Goal: Task Accomplishment & Management: Manage account settings

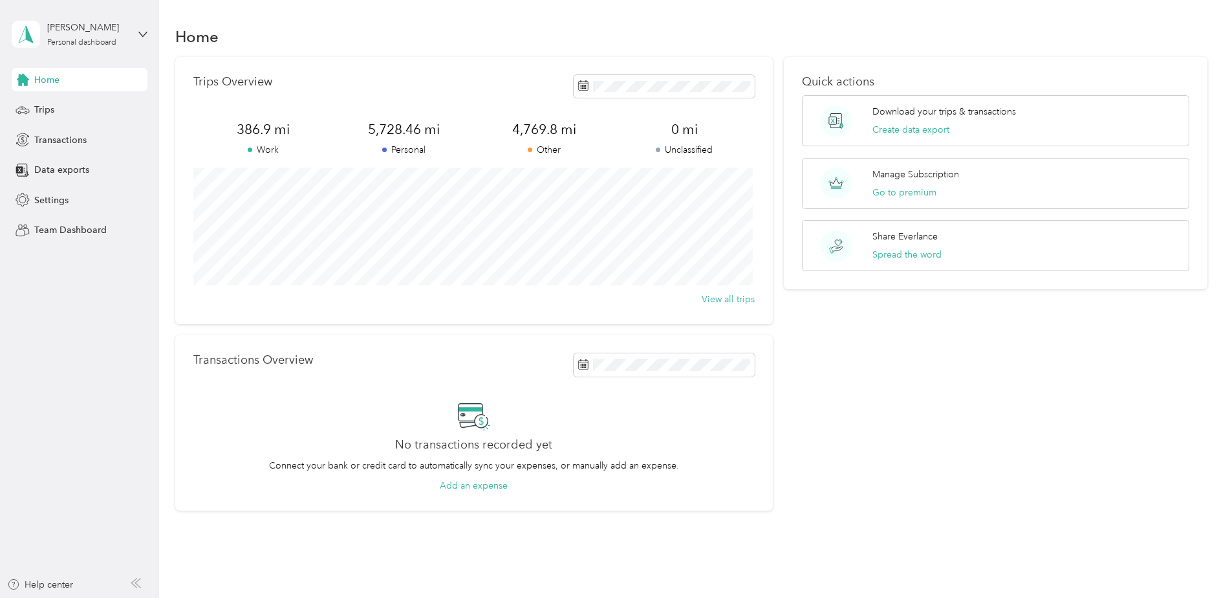
click at [411, 52] on section "Home Trips Overview 386.9 mi Work 5,728.46 mi Personal 4,769.8 mi Other 0 mi Un…" at bounding box center [691, 267] width 1033 height 488
click at [597, 162] on icon at bounding box center [594, 160] width 13 height 13
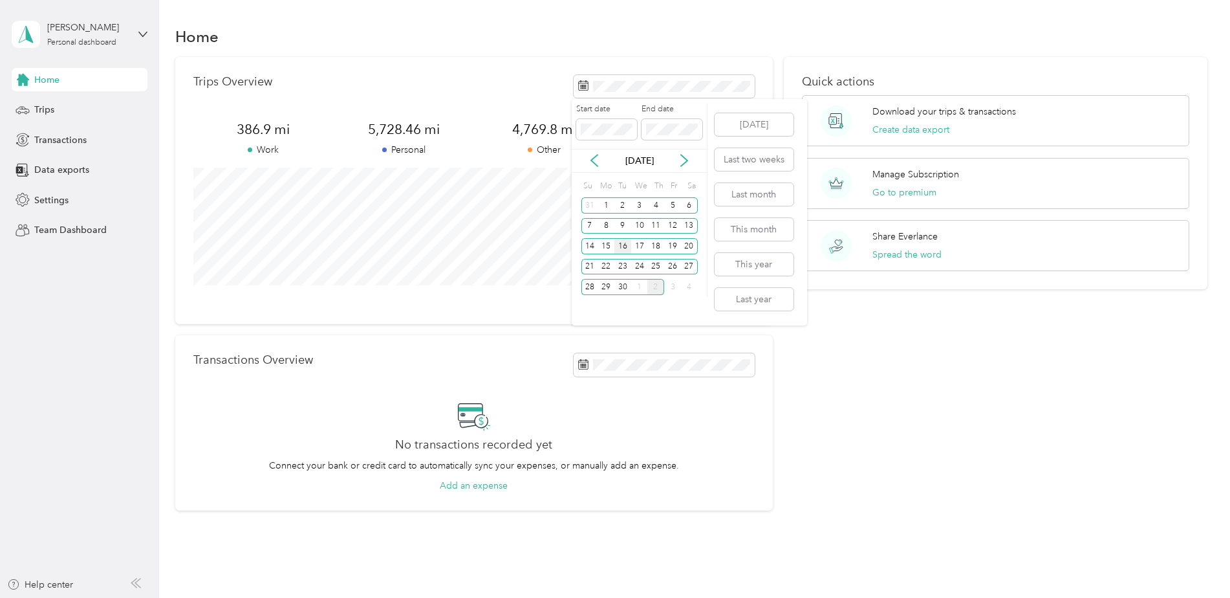
click at [621, 248] on div "16" at bounding box center [622, 246] width 17 height 16
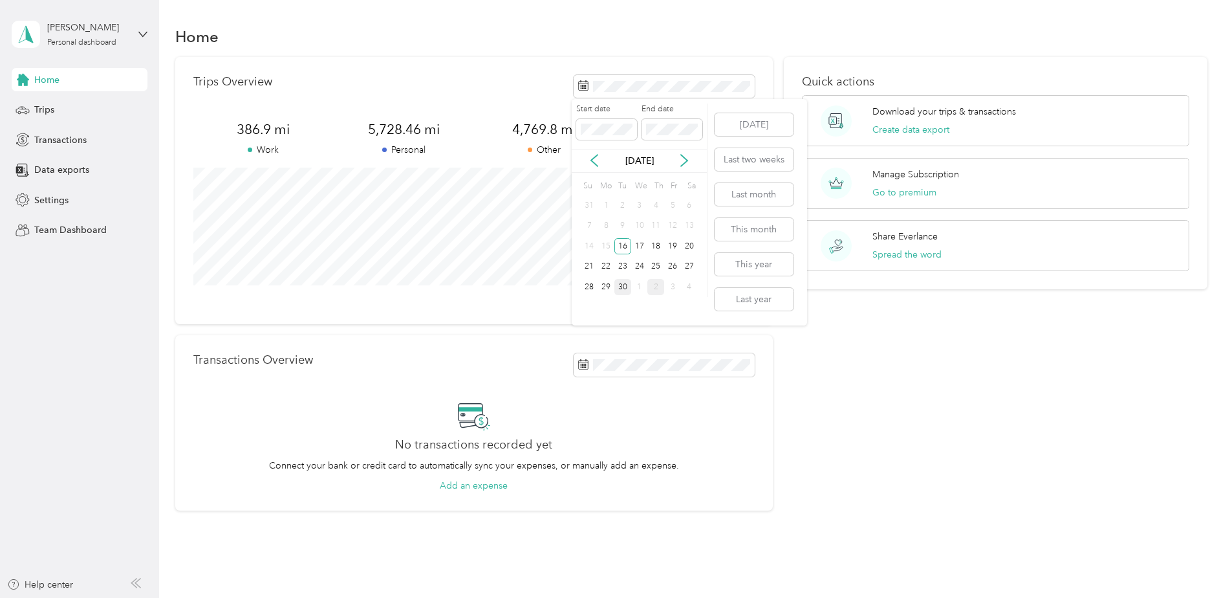
click at [623, 288] on div "30" at bounding box center [622, 287] width 17 height 16
click at [40, 113] on span "Trips" at bounding box center [44, 110] width 20 height 14
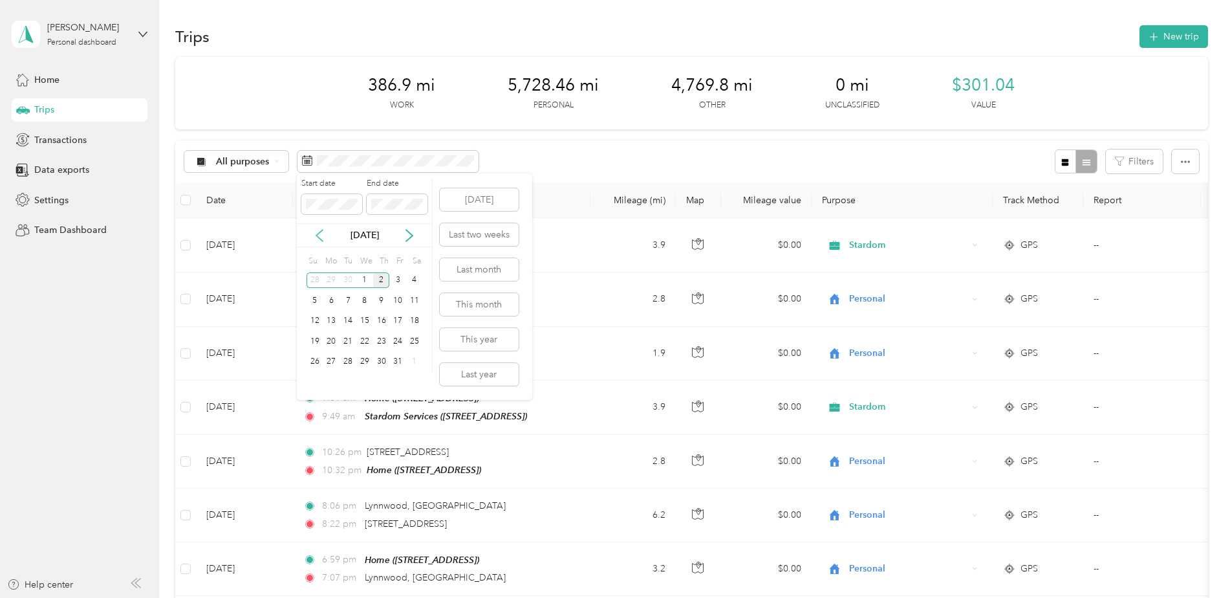
click at [318, 235] on icon at bounding box center [319, 236] width 6 height 12
click at [350, 322] on div "16" at bounding box center [348, 321] width 17 height 16
click at [347, 362] on div "30" at bounding box center [348, 362] width 17 height 16
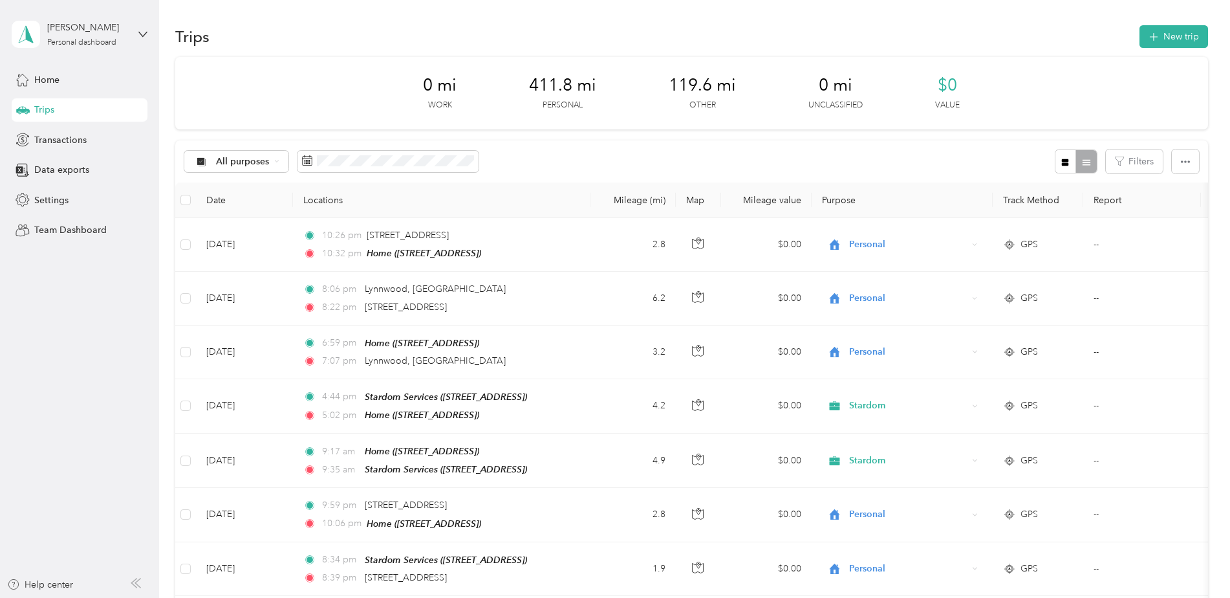
click at [219, 201] on th "Date" at bounding box center [244, 200] width 97 height 36
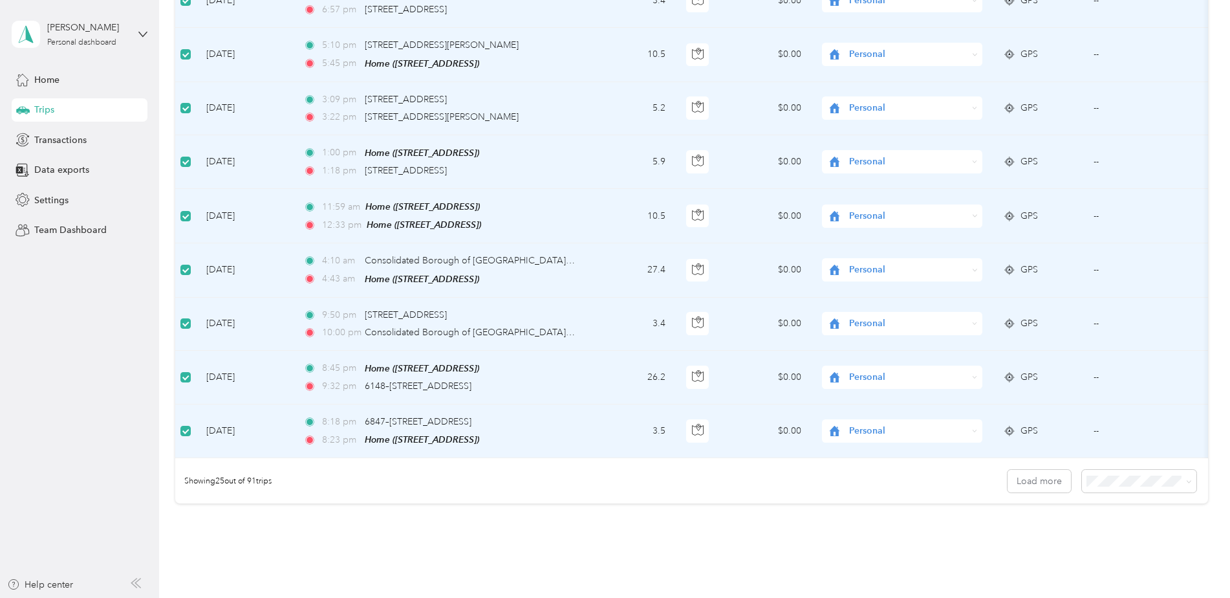
scroll to position [1183, 0]
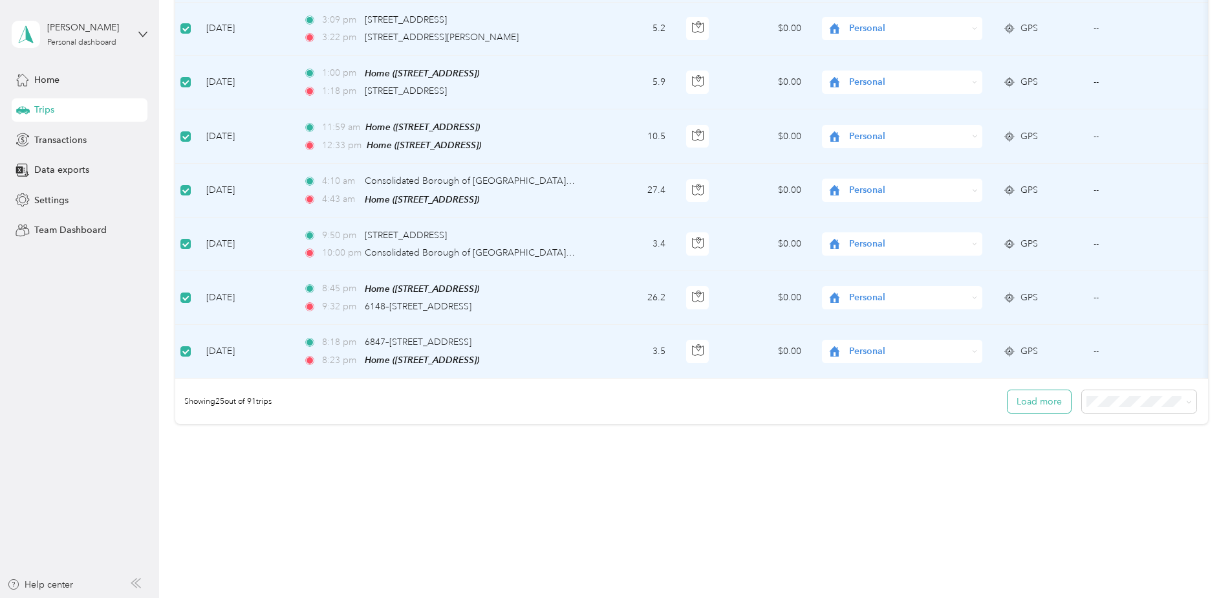
click at [1054, 395] on button "Load more" at bounding box center [1039, 401] width 63 height 23
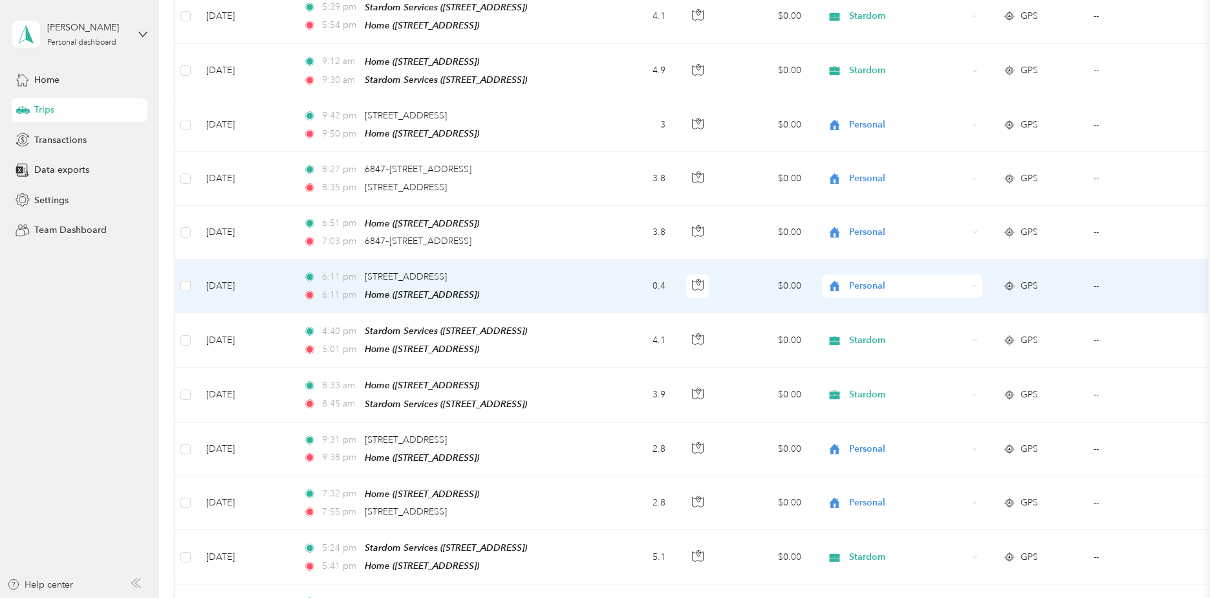
scroll to position [2512, 0]
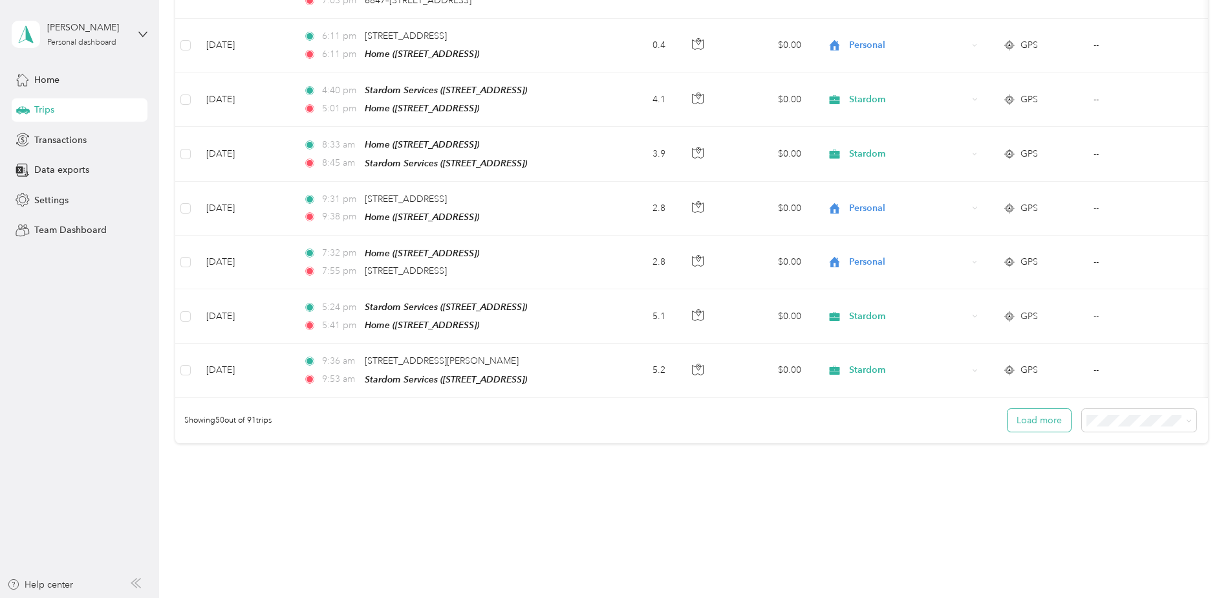
click at [1031, 409] on button "Load more" at bounding box center [1039, 420] width 63 height 23
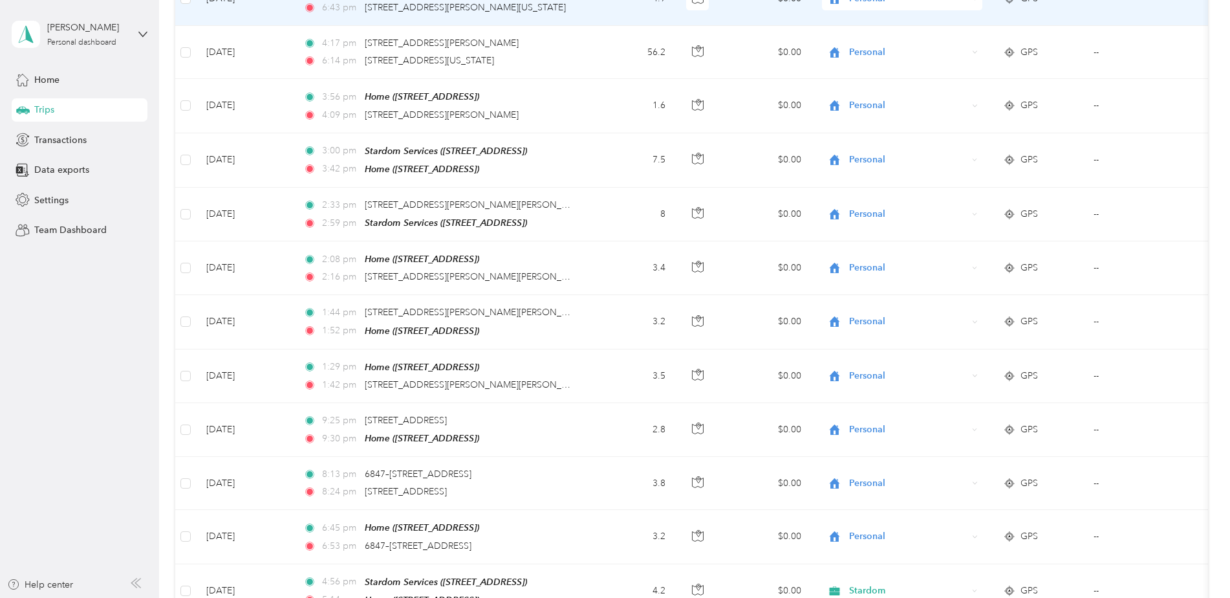
scroll to position [3842, 0]
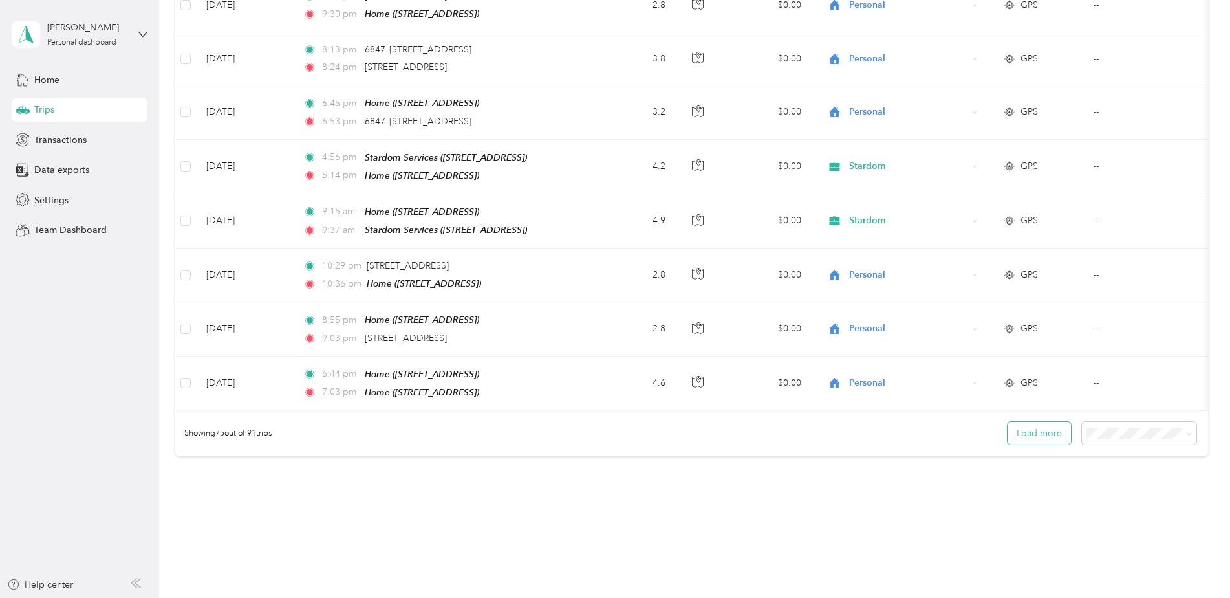
click at [1051, 422] on button "Load more" at bounding box center [1039, 433] width 63 height 23
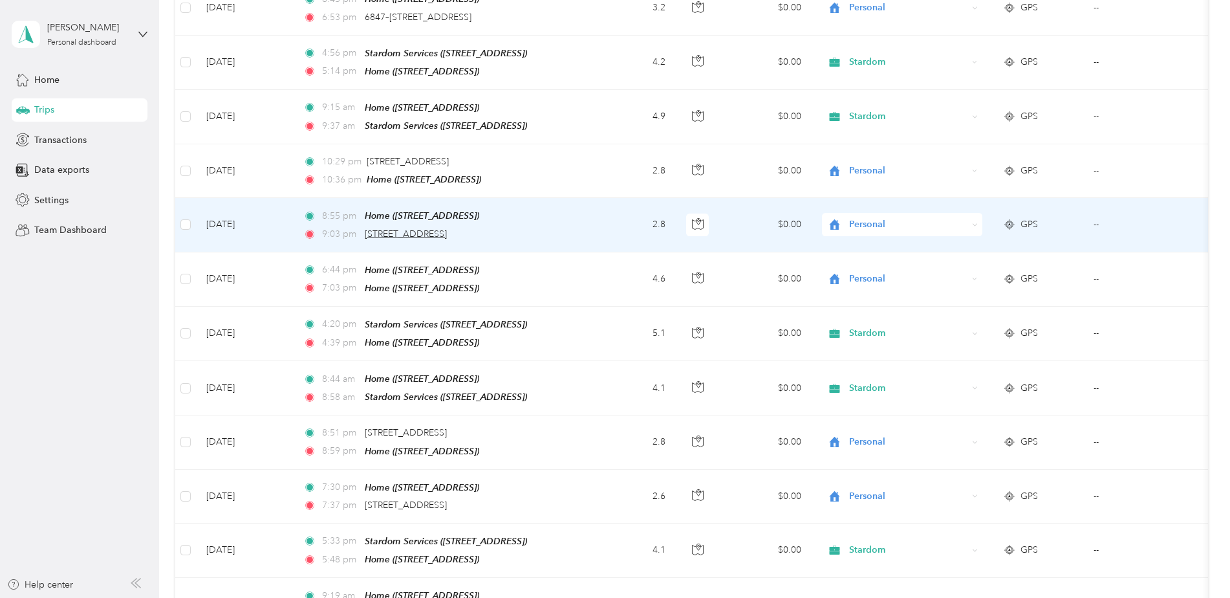
scroll to position [3917, 0]
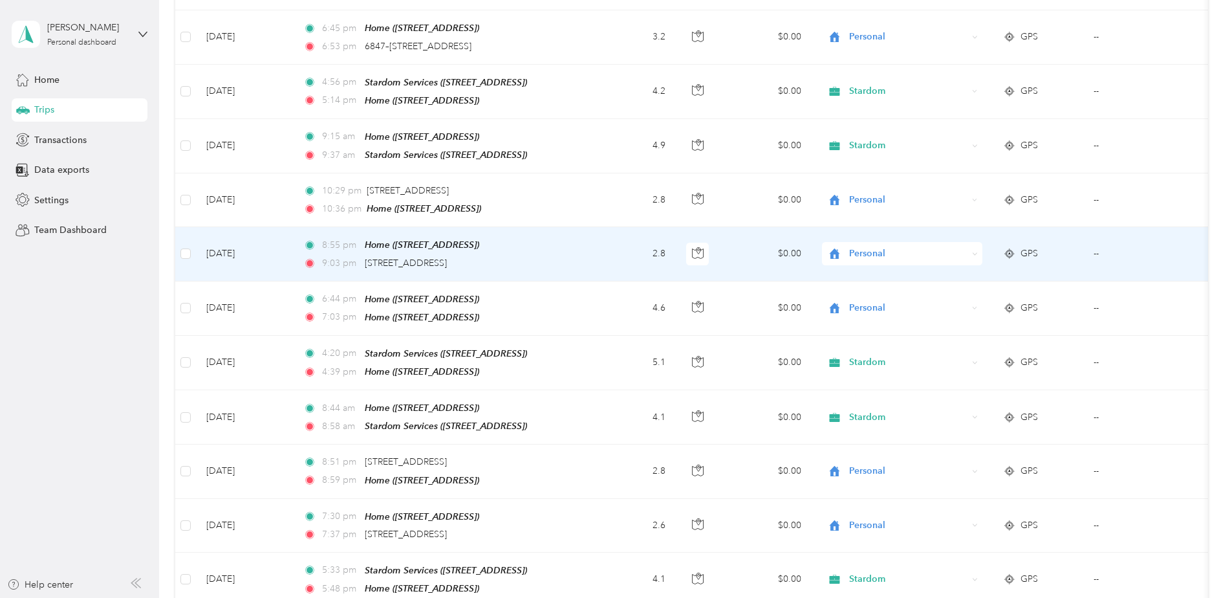
click at [868, 246] on span "Personal" at bounding box center [908, 253] width 118 height 14
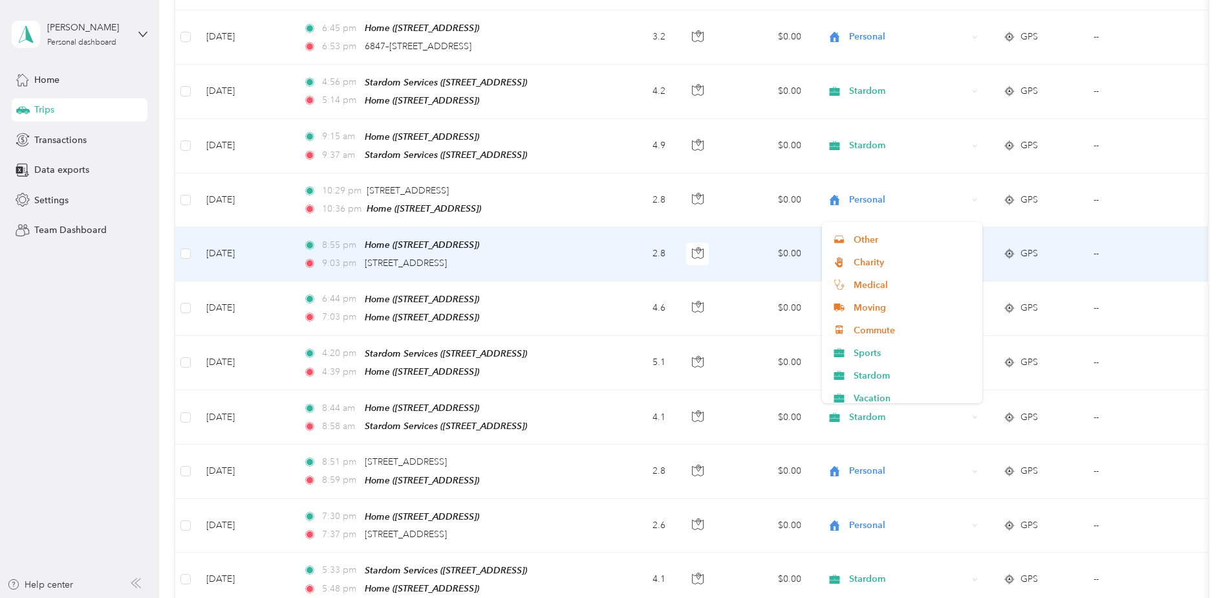
scroll to position [136, 0]
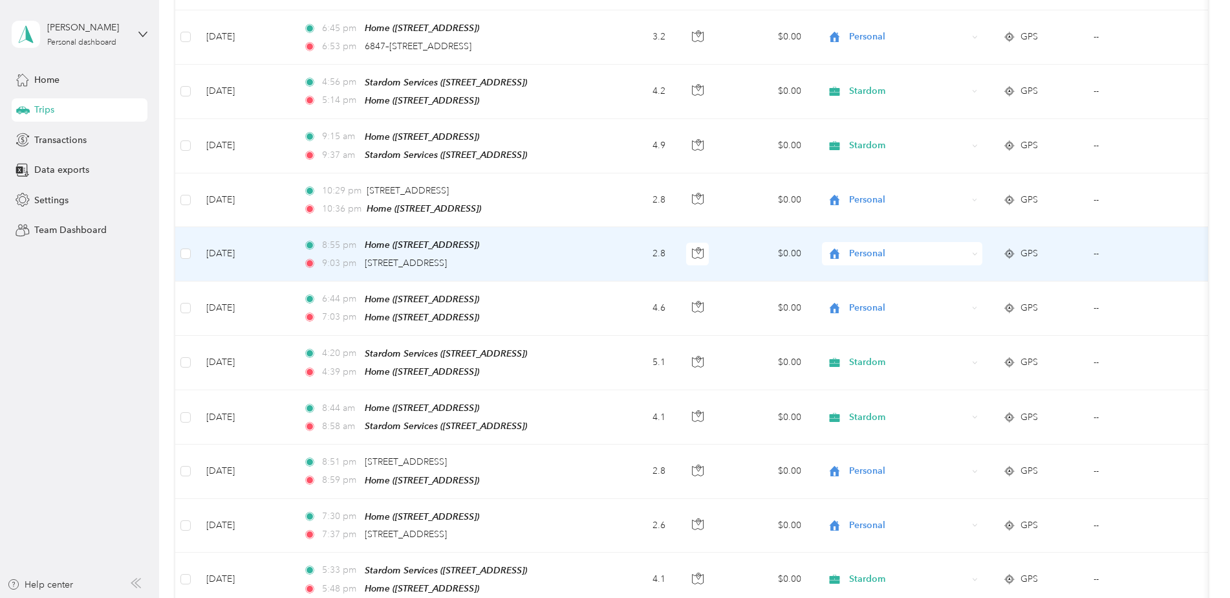
click at [878, 369] on span "Stardom" at bounding box center [914, 368] width 120 height 14
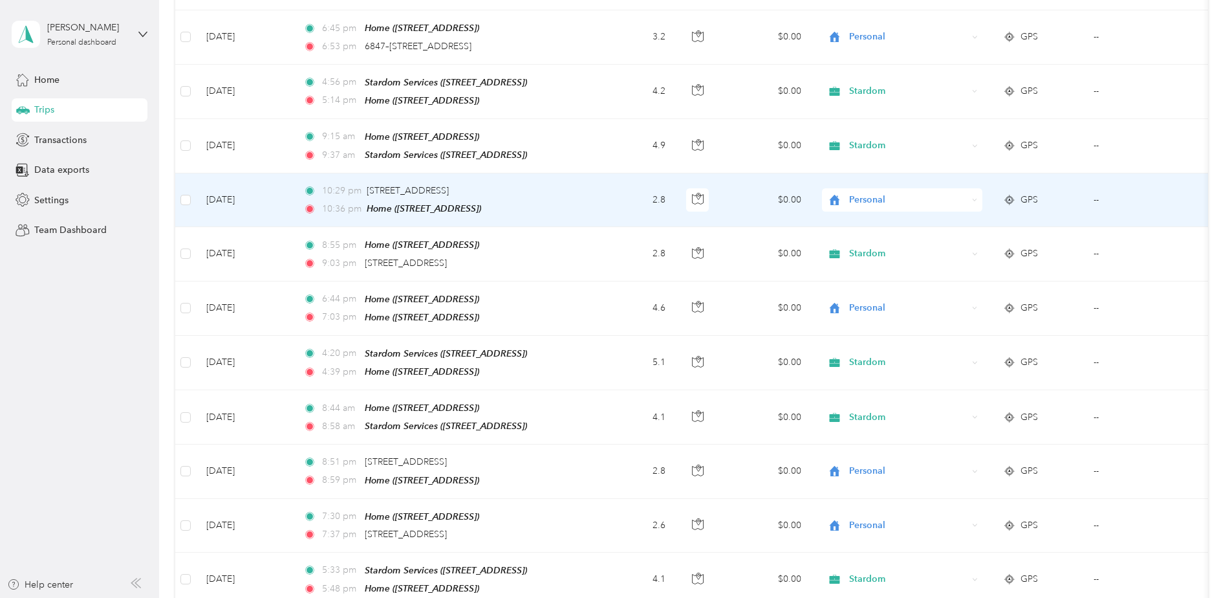
click at [869, 193] on span "Personal" at bounding box center [908, 200] width 118 height 14
click at [881, 316] on span "Stardom" at bounding box center [914, 316] width 120 height 14
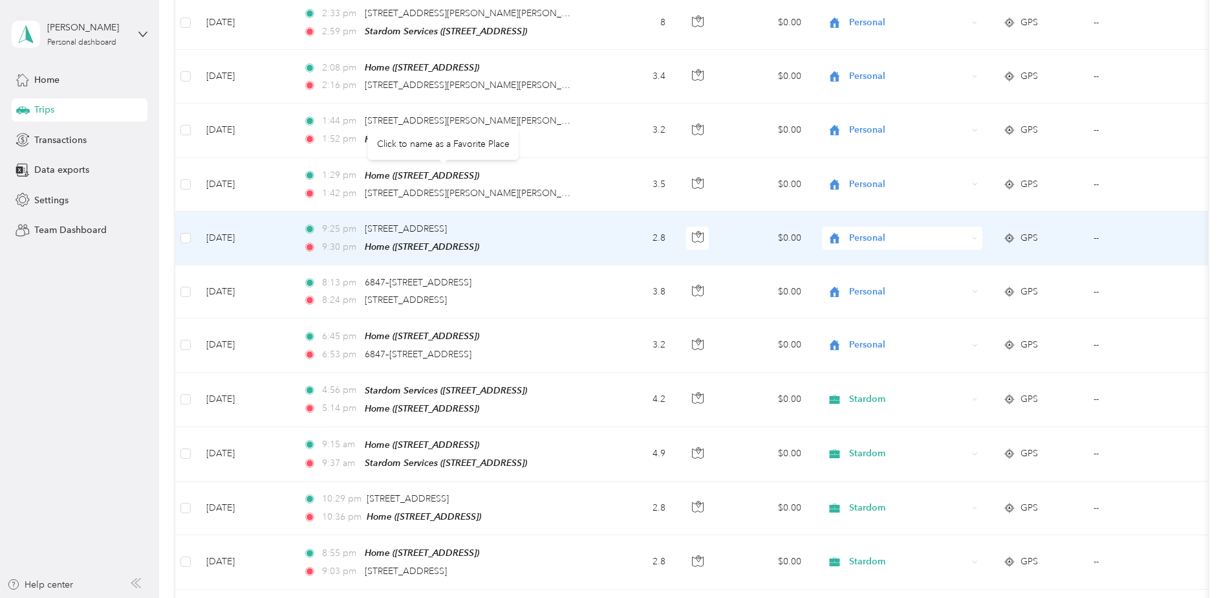
scroll to position [3594, 0]
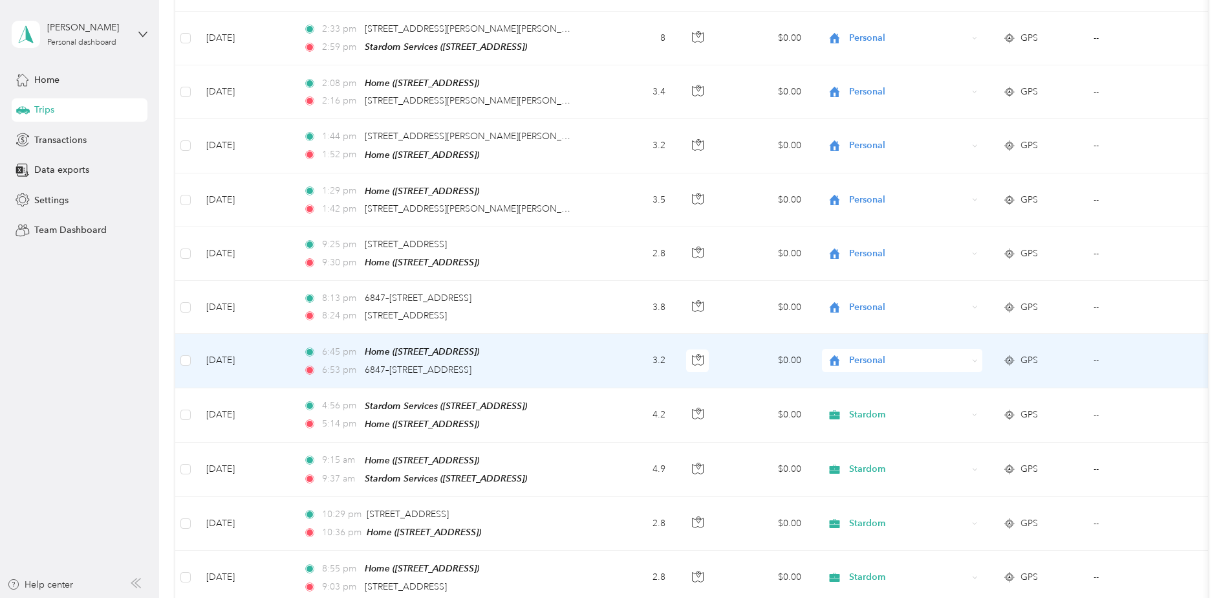
click at [874, 353] on span "Personal" at bounding box center [908, 360] width 118 height 14
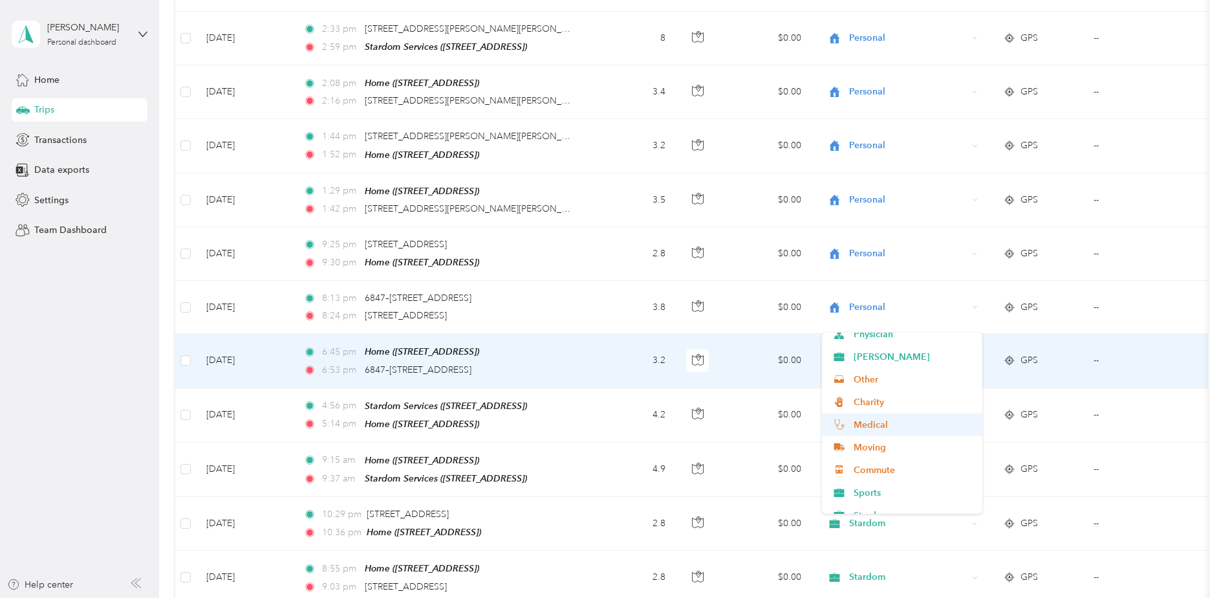
scroll to position [129, 0]
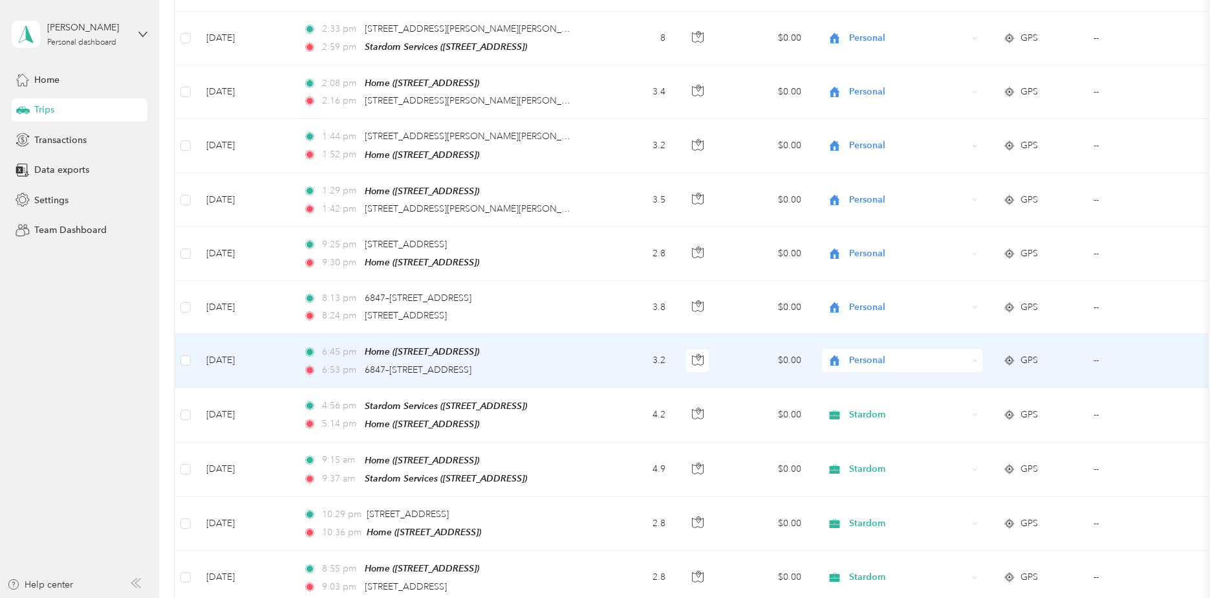
click at [868, 466] on span "Sports" at bounding box center [914, 464] width 120 height 14
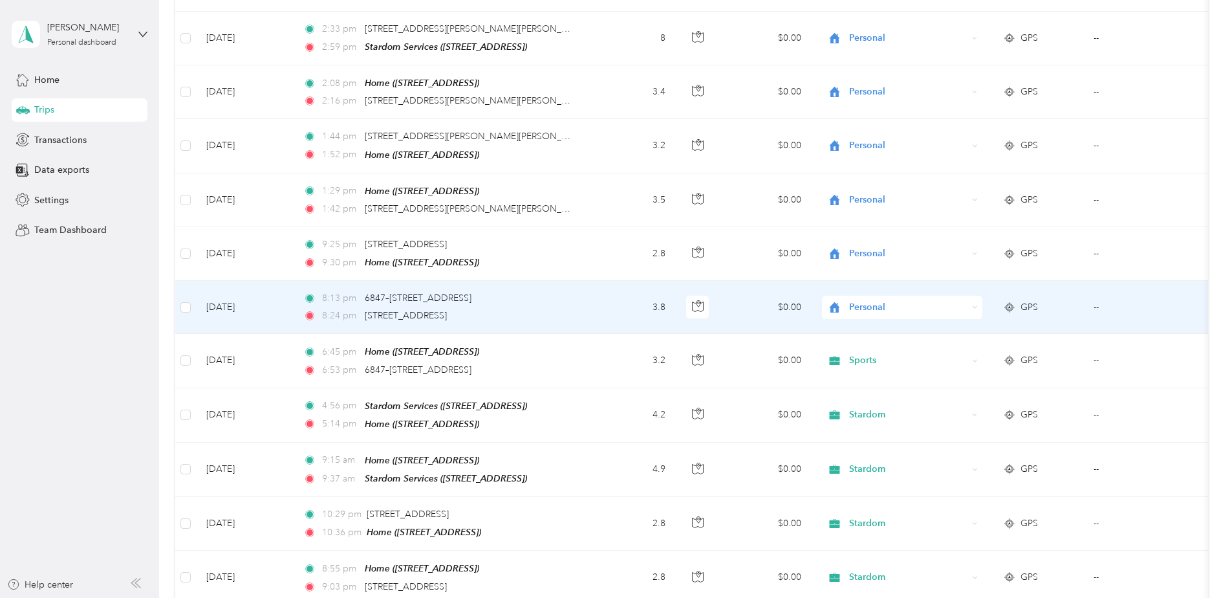
click at [856, 300] on span "Personal" at bounding box center [908, 307] width 118 height 14
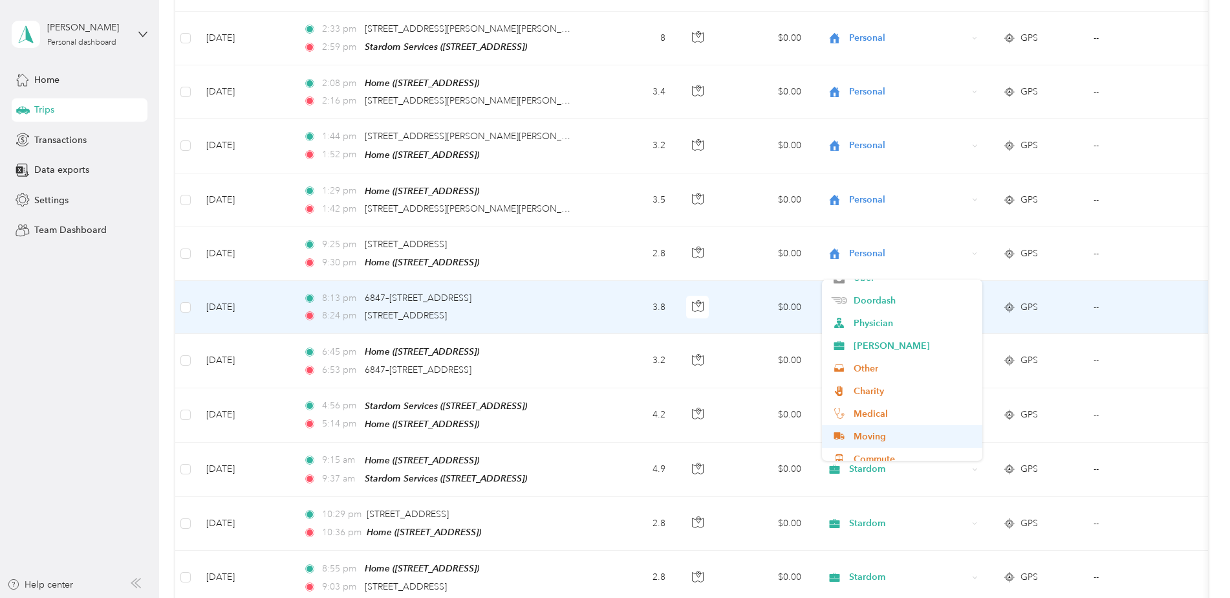
scroll to position [136, 0]
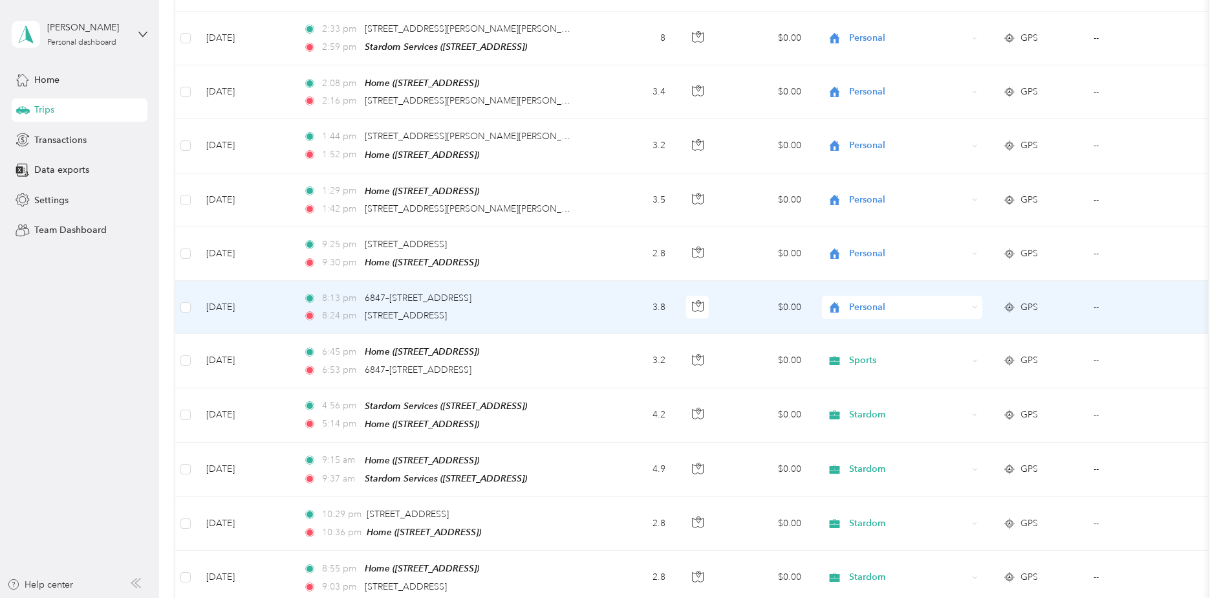
click at [882, 429] on span "Stardom" at bounding box center [914, 426] width 120 height 14
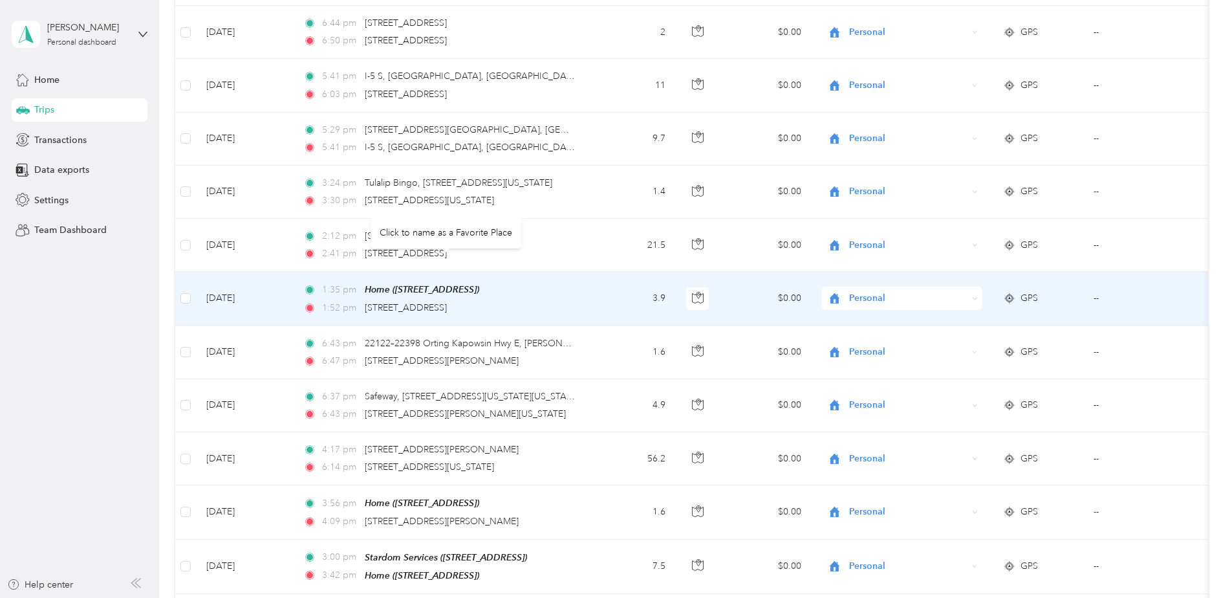
drag, startPoint x: 501, startPoint y: 253, endPoint x: 503, endPoint y: 243, distance: 10.0
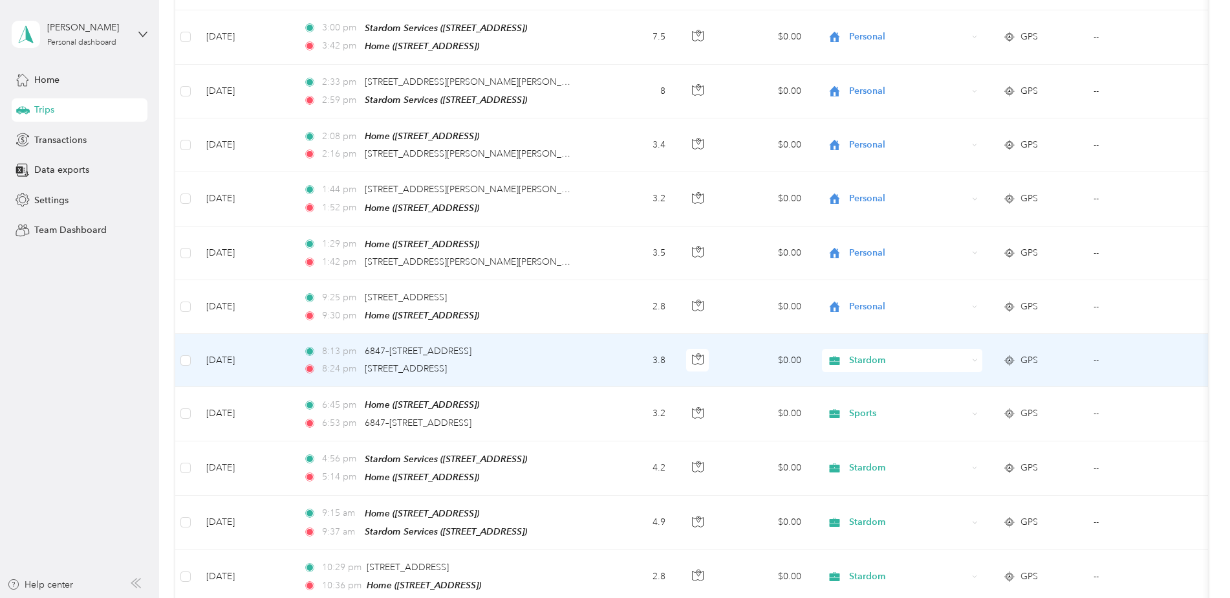
scroll to position [3517, 0]
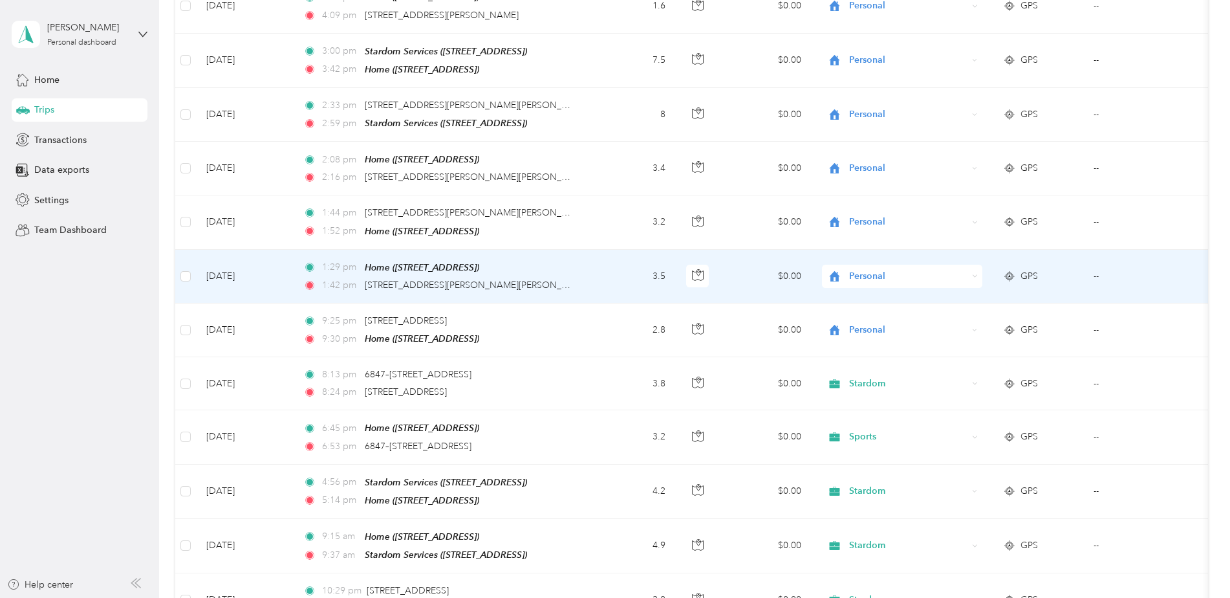
click at [876, 269] on span "Personal" at bounding box center [908, 276] width 118 height 14
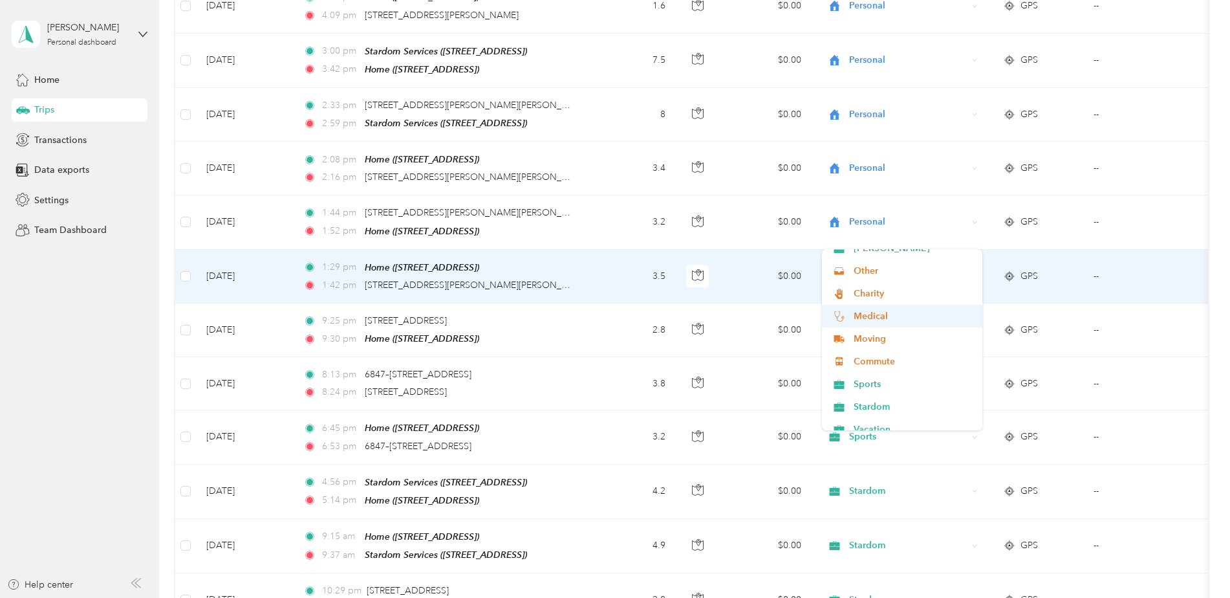
scroll to position [136, 0]
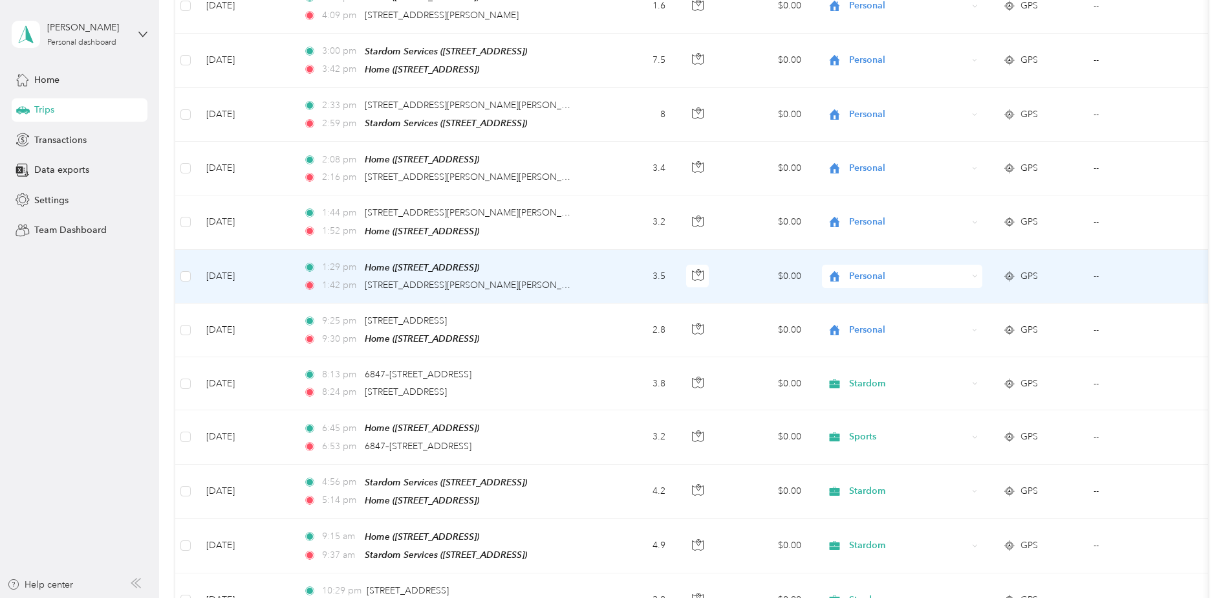
click at [866, 371] on span "Sports" at bounding box center [914, 372] width 120 height 14
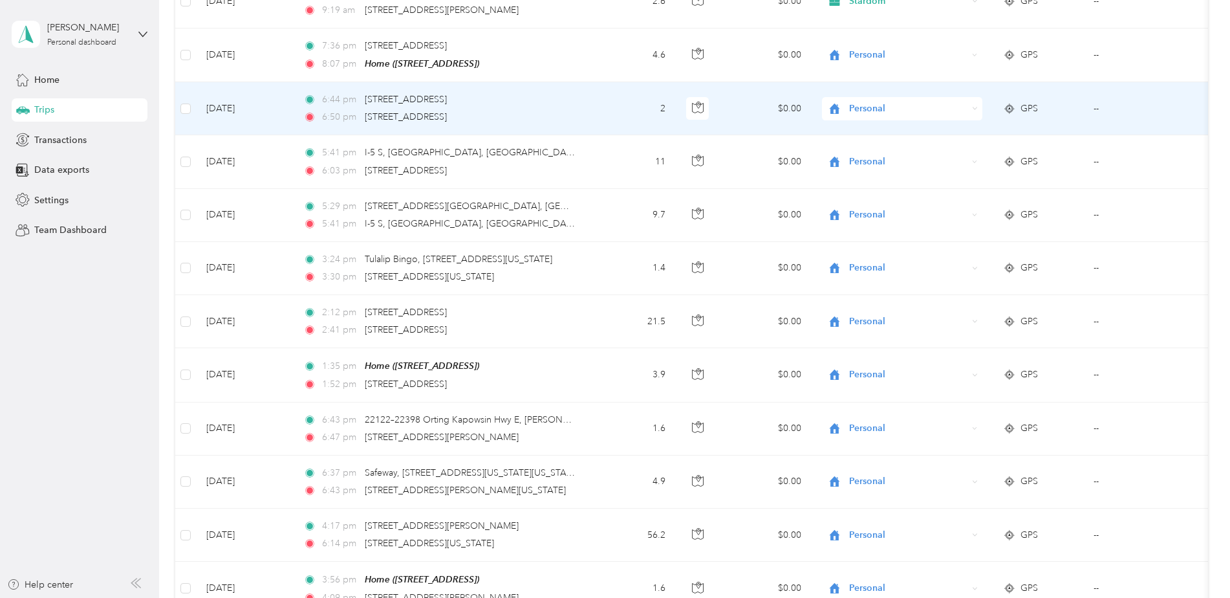
scroll to position [2871, 0]
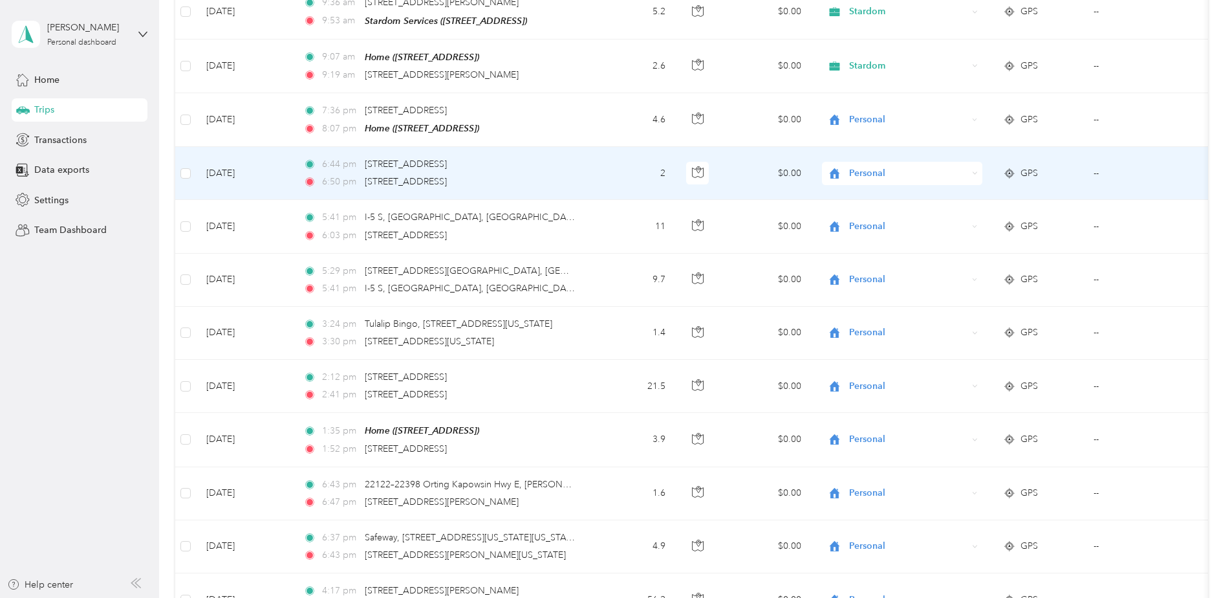
click at [879, 166] on span "Personal" at bounding box center [908, 173] width 118 height 14
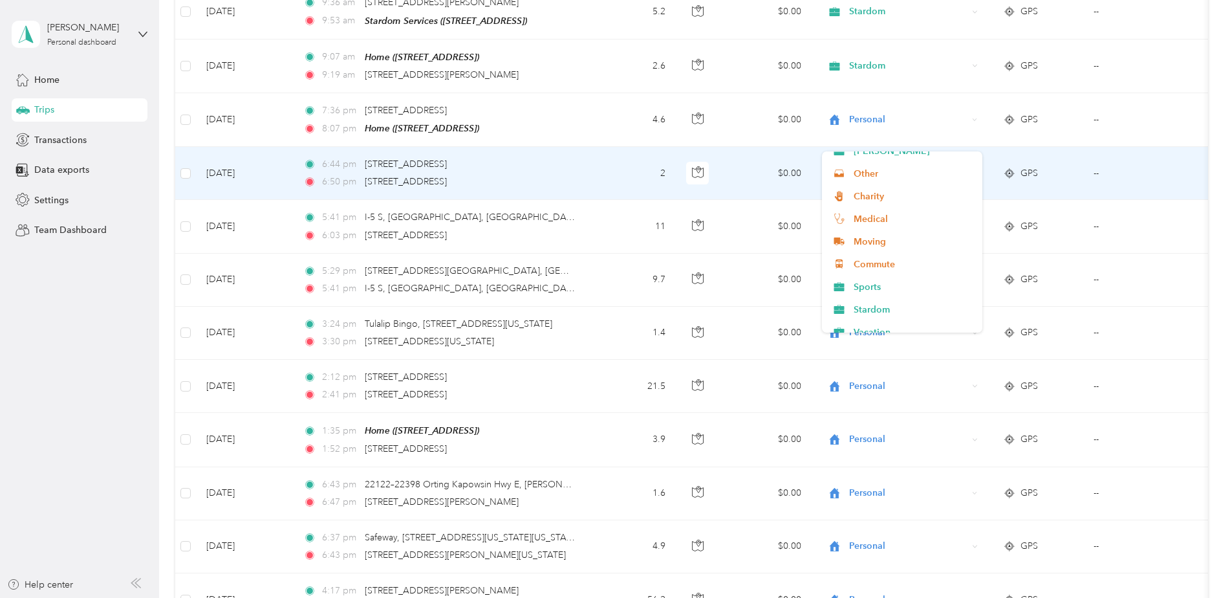
scroll to position [136, 0]
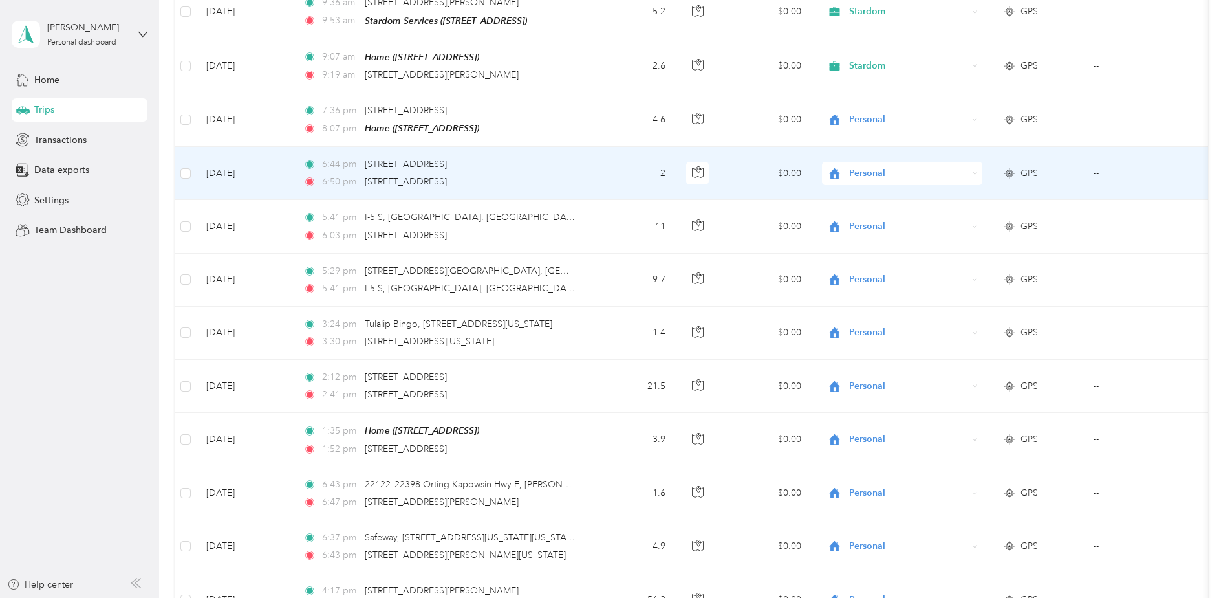
click at [876, 295] on span "Stardom" at bounding box center [914, 299] width 120 height 14
